Goal: Navigation & Orientation: Find specific page/section

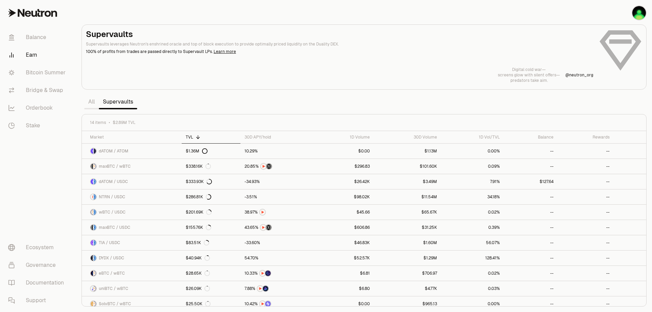
click at [422, 42] on p "Supervaults leverages Neutron's enshrined oracle and top of block execution to …" at bounding box center [339, 44] width 507 height 6
click at [28, 36] on link "Balance" at bounding box center [38, 38] width 71 height 18
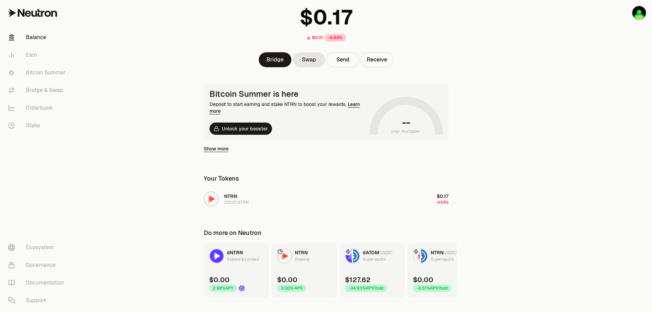
scroll to position [61, 0]
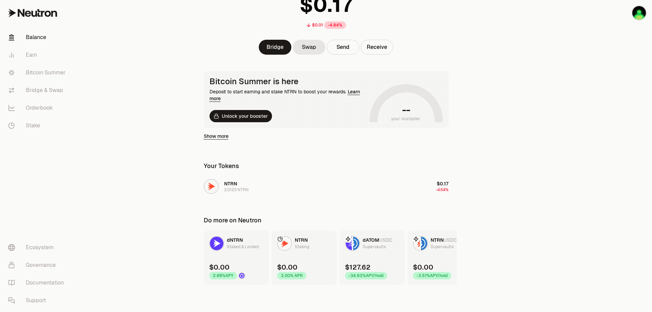
scroll to position [56, 0]
